Goal: Navigation & Orientation: Find specific page/section

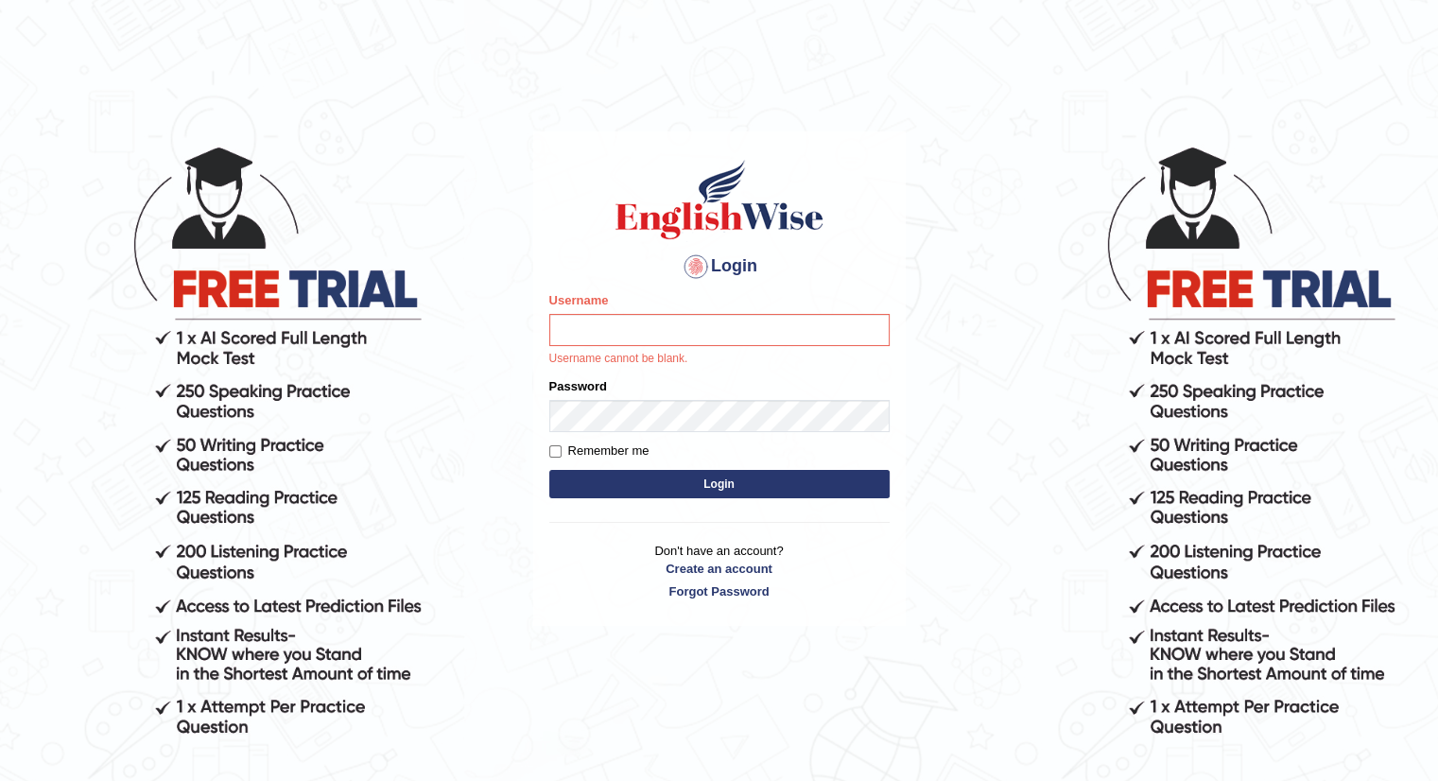
click at [556, 210] on h1 at bounding box center [719, 199] width 340 height 85
